Goal: Task Accomplishment & Management: Manage account settings

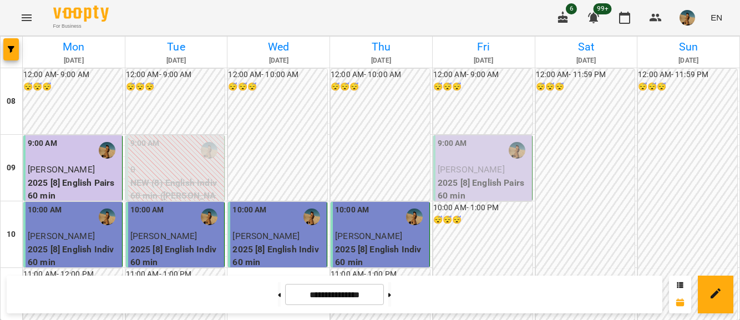
scroll to position [72, 0]
click at [461, 176] on p "2025 [8] English Pairs 60 min" at bounding box center [484, 189] width 92 height 26
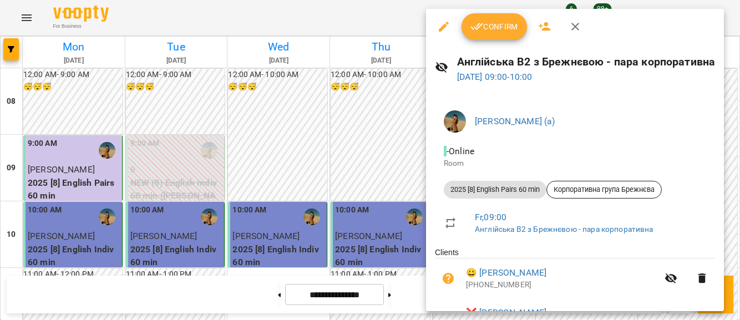
click at [489, 29] on span "Confirm" at bounding box center [495, 26] width 48 height 13
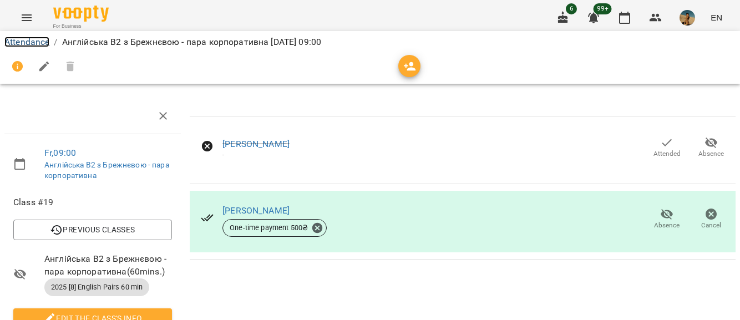
click at [17, 43] on link "Attendance" at bounding box center [26, 42] width 45 height 11
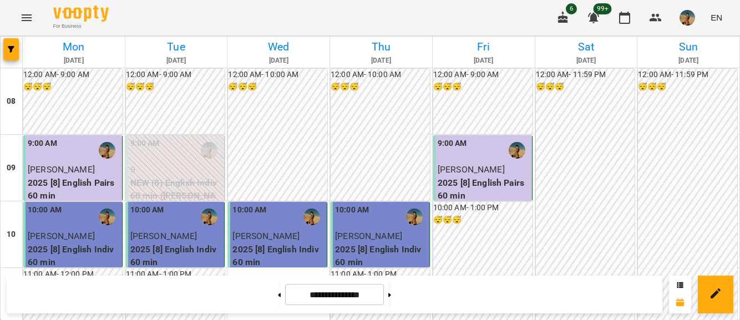
scroll to position [677, 0]
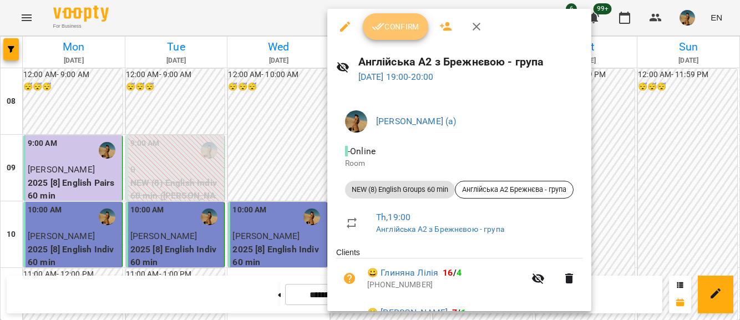
click at [383, 23] on icon "button" at bounding box center [378, 26] width 13 height 13
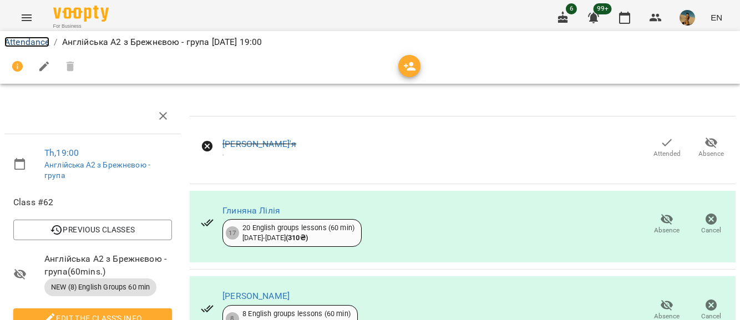
click at [47, 45] on link "Attendance" at bounding box center [26, 42] width 45 height 11
